Goal: Book appointment/travel/reservation

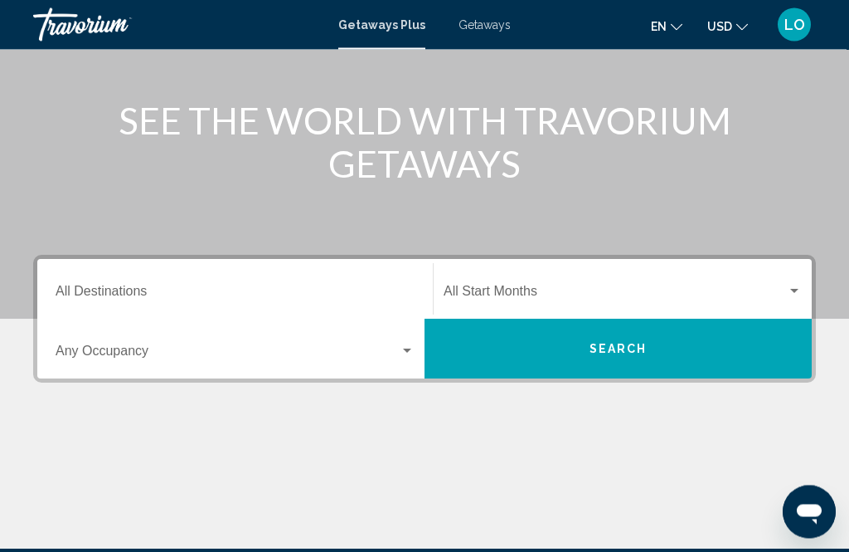
scroll to position [177, 0]
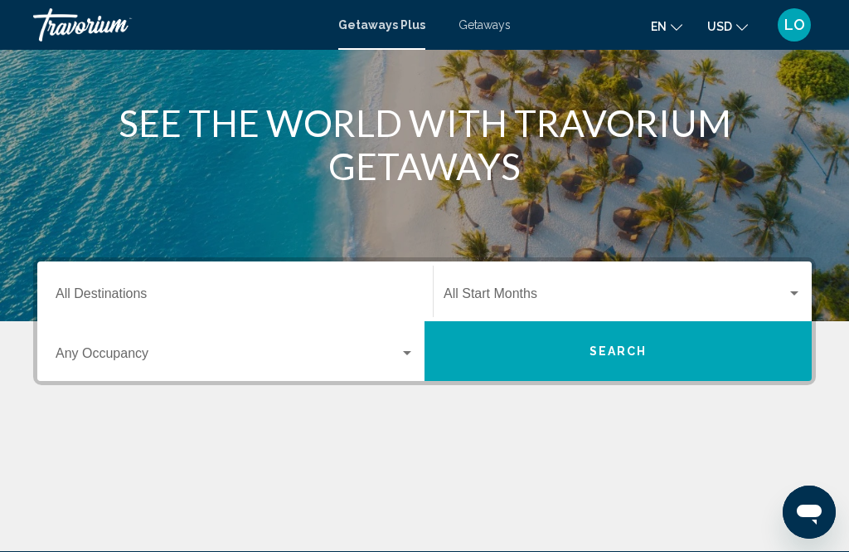
click at [101, 296] on input "Destination All Destinations" at bounding box center [235, 296] width 359 height 15
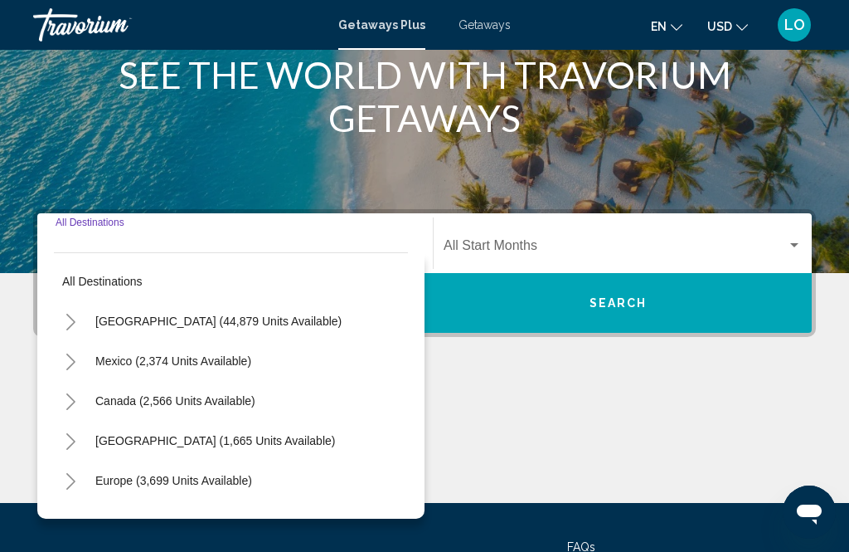
scroll to position [326, 0]
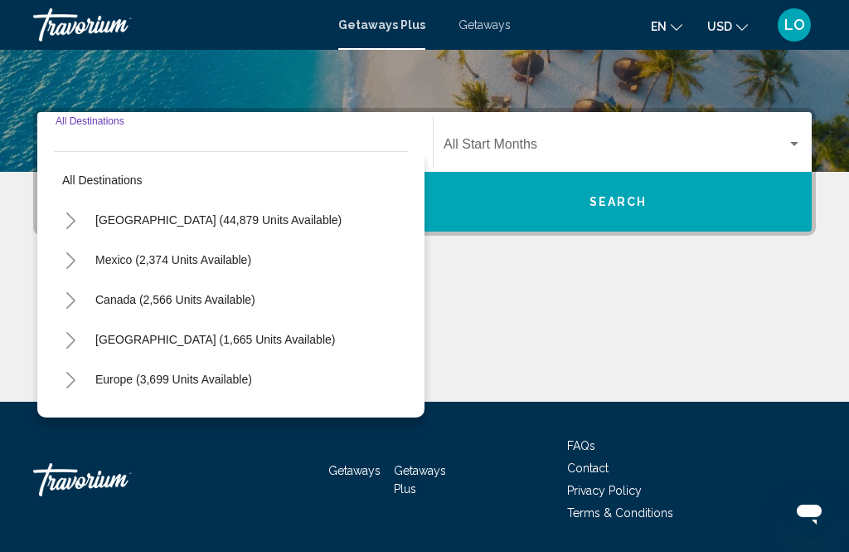
click at [65, 219] on icon "Toggle United States (44,879 units available)" at bounding box center [71, 220] width 12 height 17
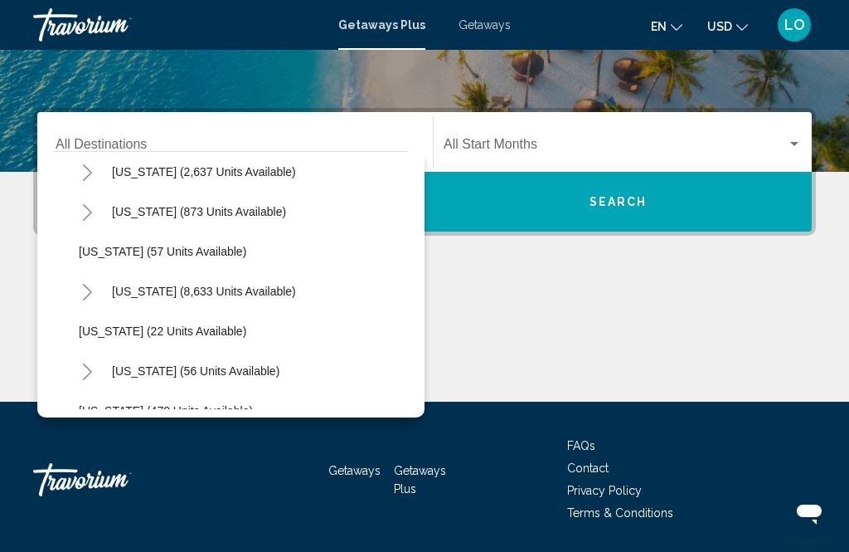
scroll to position [176, 0]
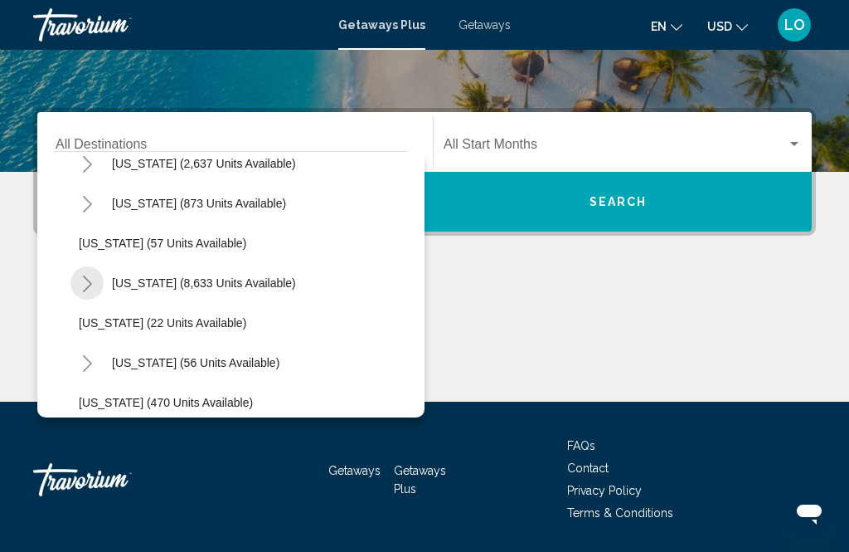
click at [83, 289] on icon "Toggle Florida (8,633 units available)" at bounding box center [87, 283] width 12 height 17
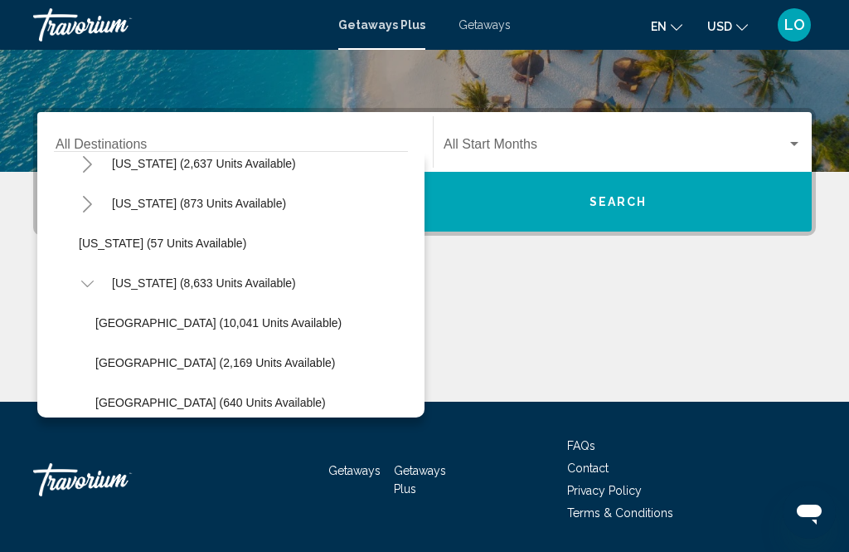
click at [189, 325] on span "[GEOGRAPHIC_DATA] (10,041 units available)" at bounding box center [218, 322] width 246 height 13
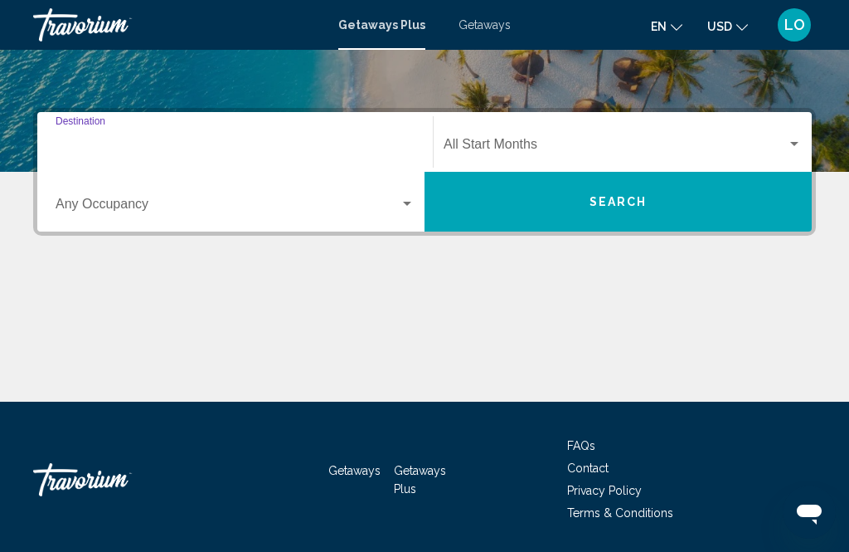
type input "**********"
click at [800, 146] on div "Search widget" at bounding box center [794, 144] width 15 height 13
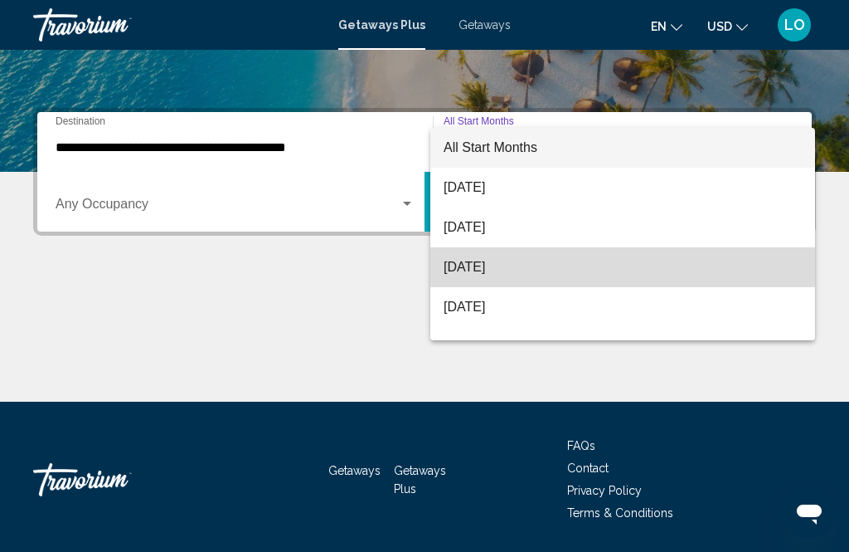
click at [515, 270] on span "[DATE]" at bounding box center [623, 267] width 358 height 40
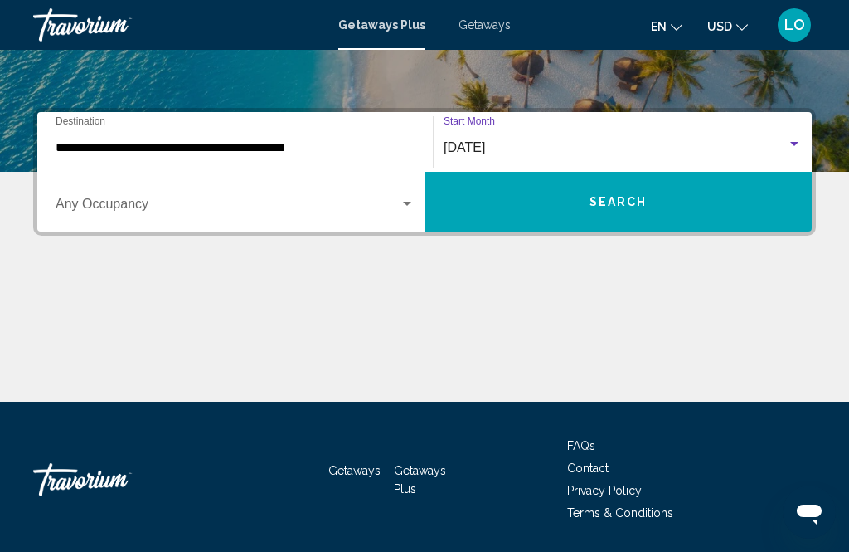
click at [418, 200] on div "Occupancy Any Occupancy" at bounding box center [235, 202] width 379 height 52
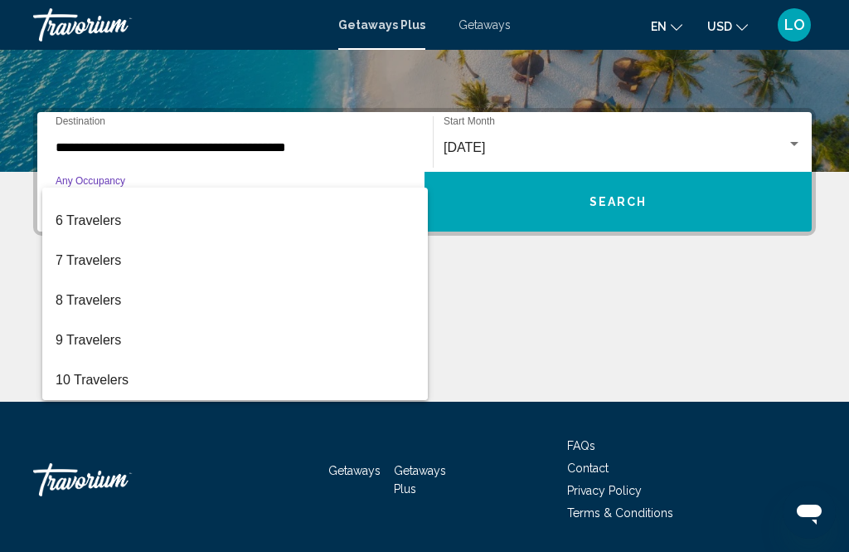
scroll to position [186, 0]
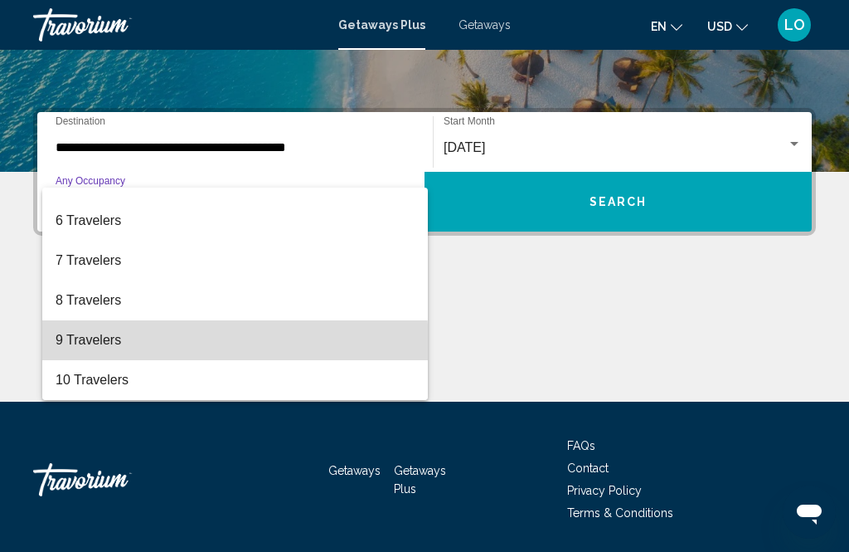
click at [94, 347] on span "9 Travelers" at bounding box center [235, 340] width 359 height 40
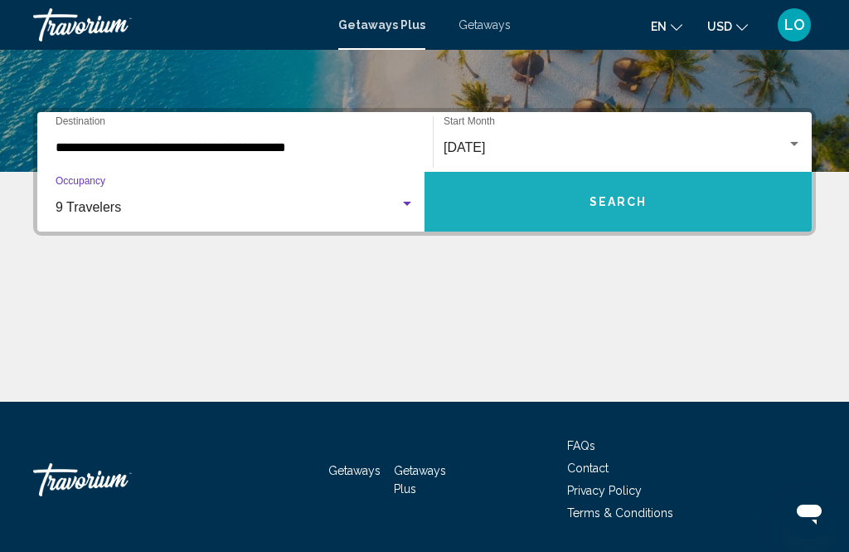
click at [607, 204] on span "Search" at bounding box center [619, 202] width 58 height 13
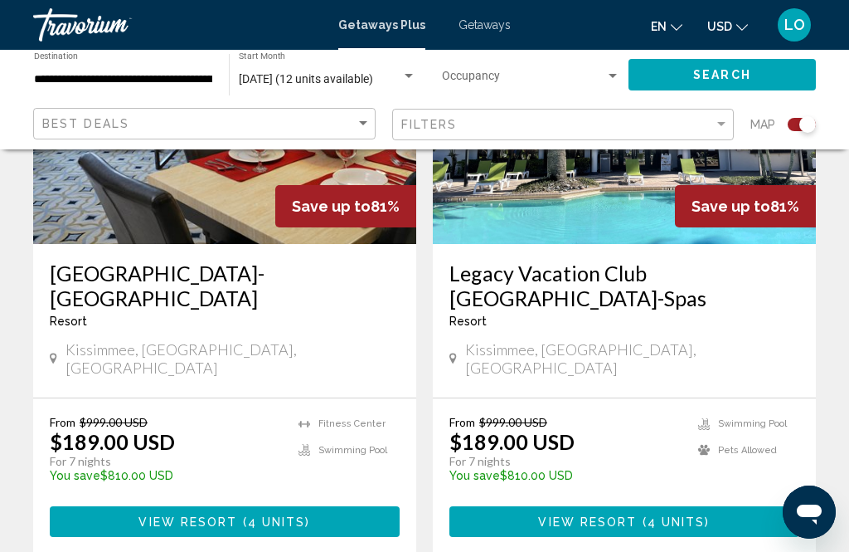
scroll to position [756, 0]
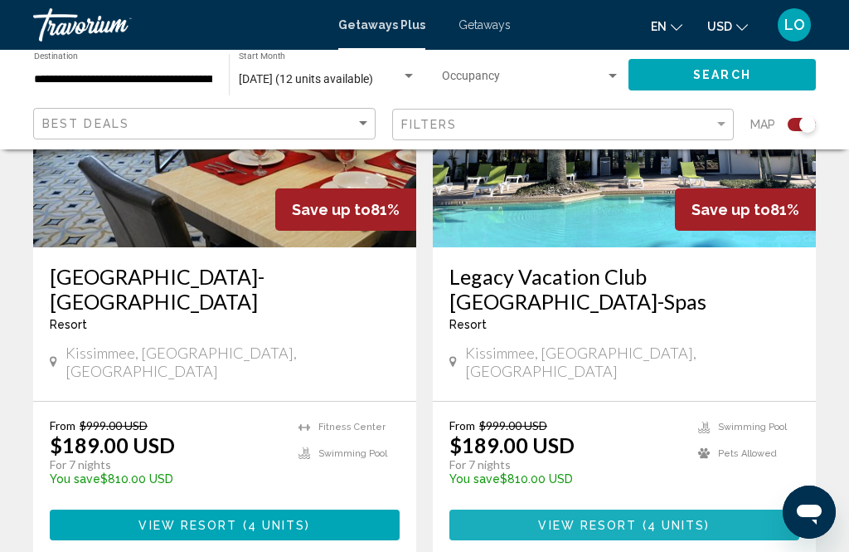
click at [622, 518] on span "View Resort" at bounding box center [587, 524] width 99 height 13
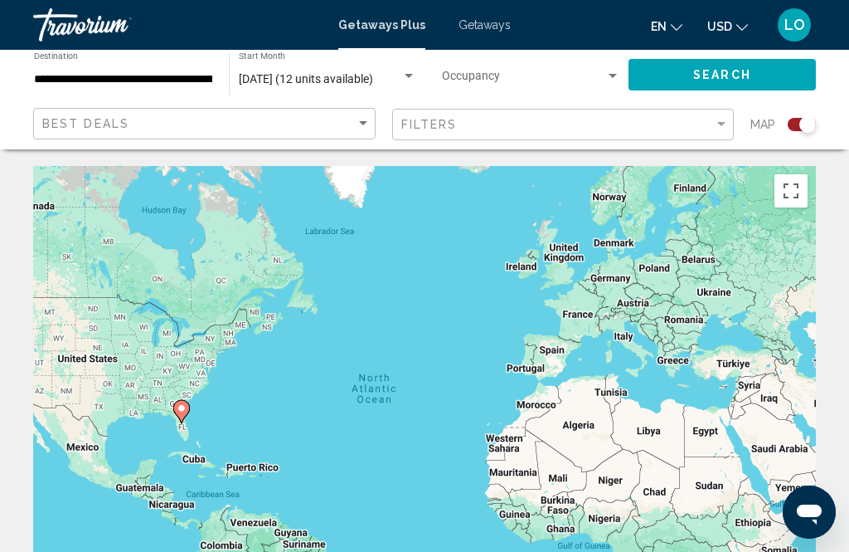
click at [615, 78] on div "Search widget" at bounding box center [613, 76] width 8 height 4
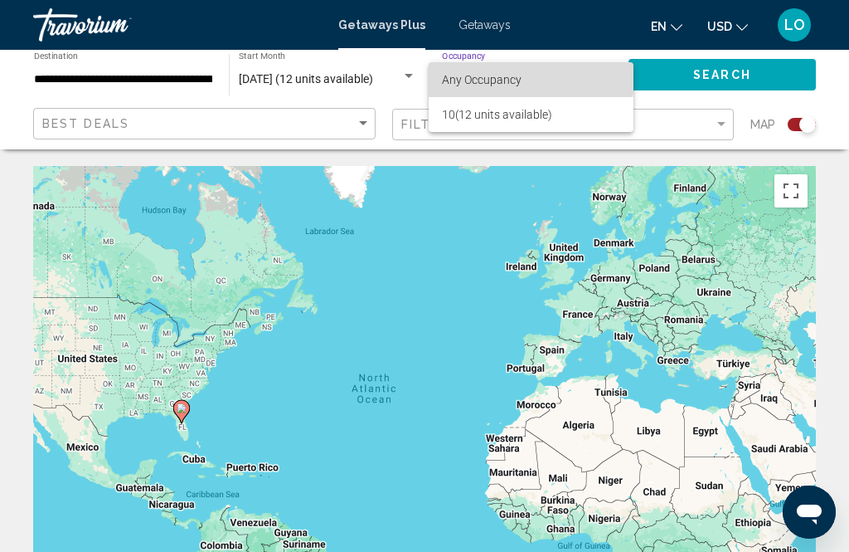
click at [505, 79] on span "Any Occupancy" at bounding box center [482, 79] width 80 height 13
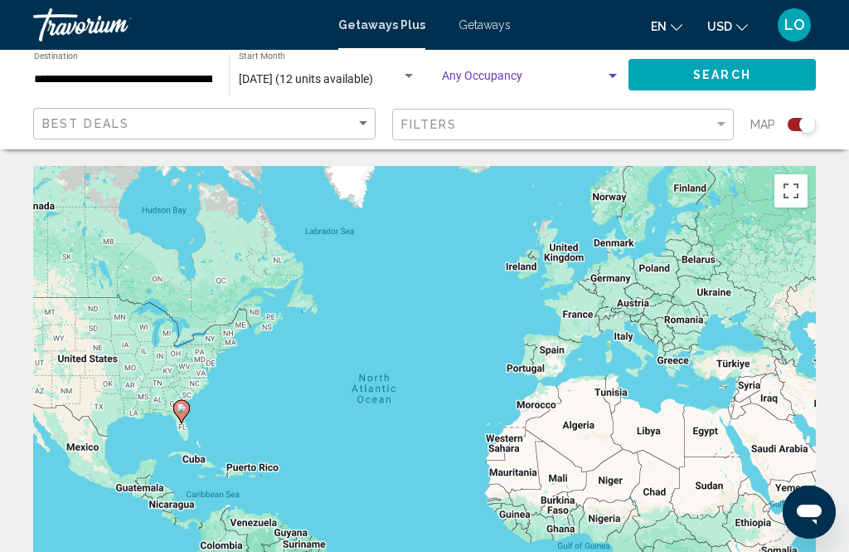
click at [717, 83] on button "Search" at bounding box center [722, 74] width 187 height 31
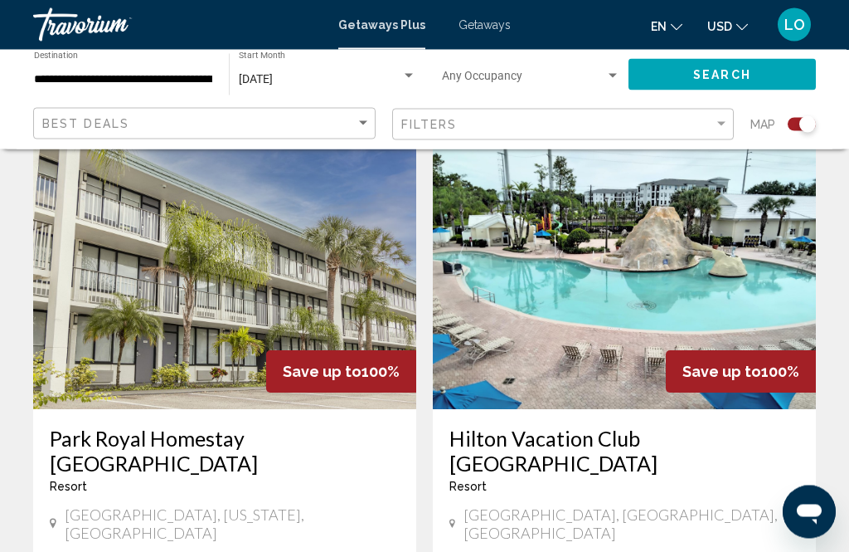
scroll to position [2468, 0]
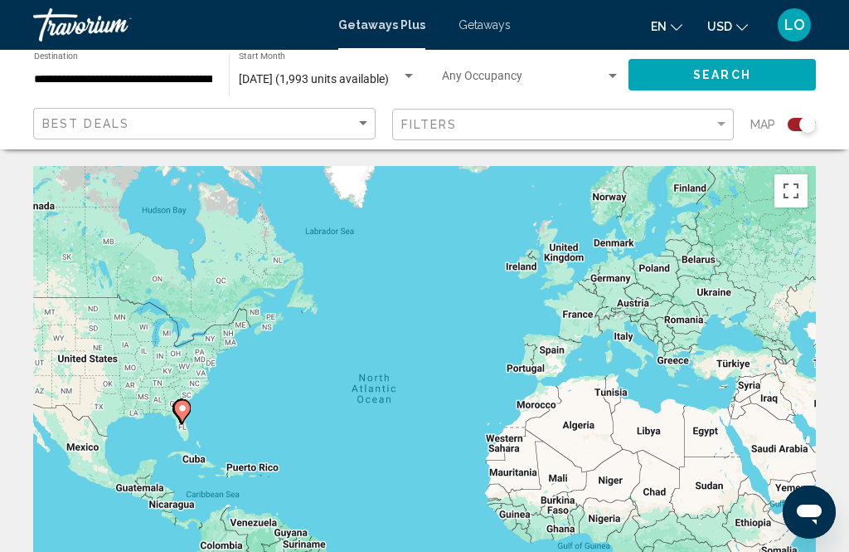
click at [718, 78] on span "Search" at bounding box center [722, 75] width 58 height 13
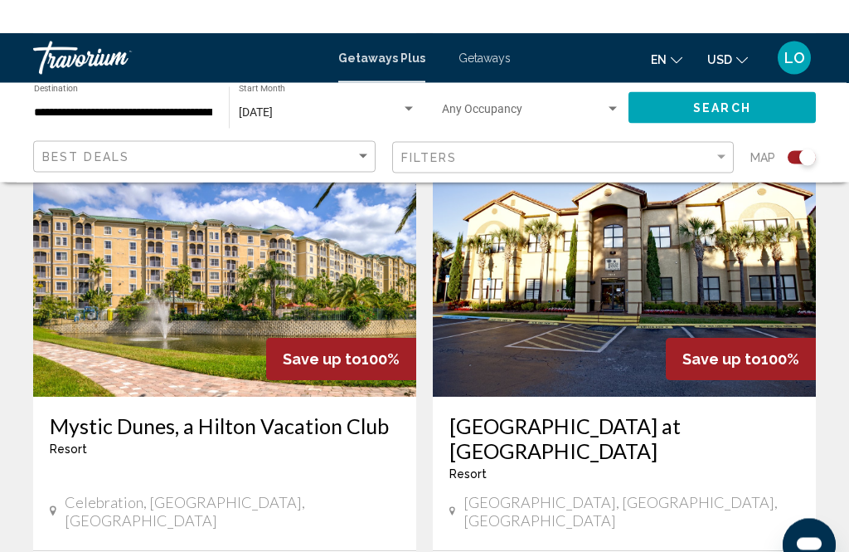
scroll to position [3699, 0]
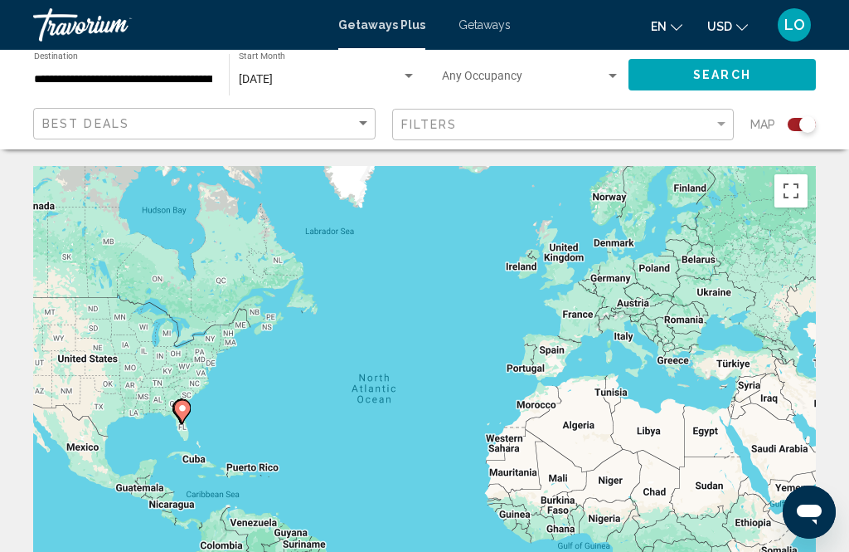
click at [795, 31] on span "LO" at bounding box center [795, 25] width 21 height 17
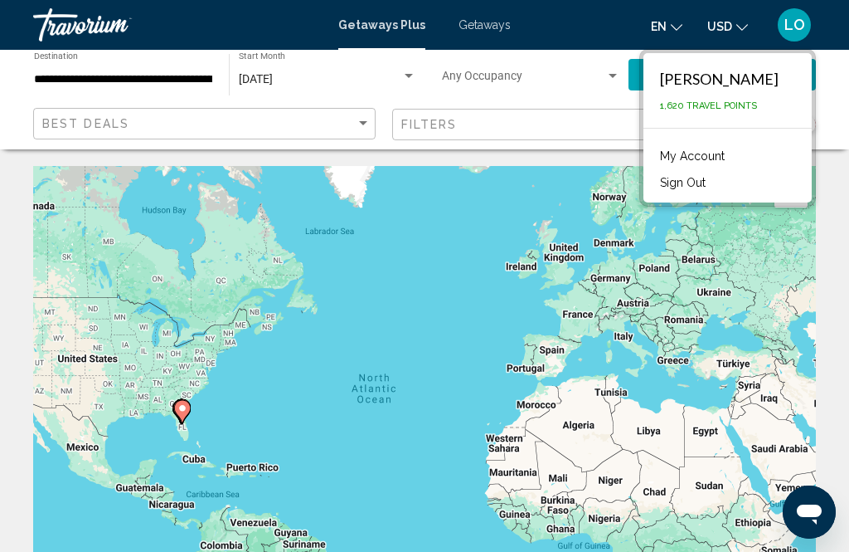
click at [714, 182] on button "Sign Out" at bounding box center [683, 183] width 62 height 22
